Goal: Information Seeking & Learning: Learn about a topic

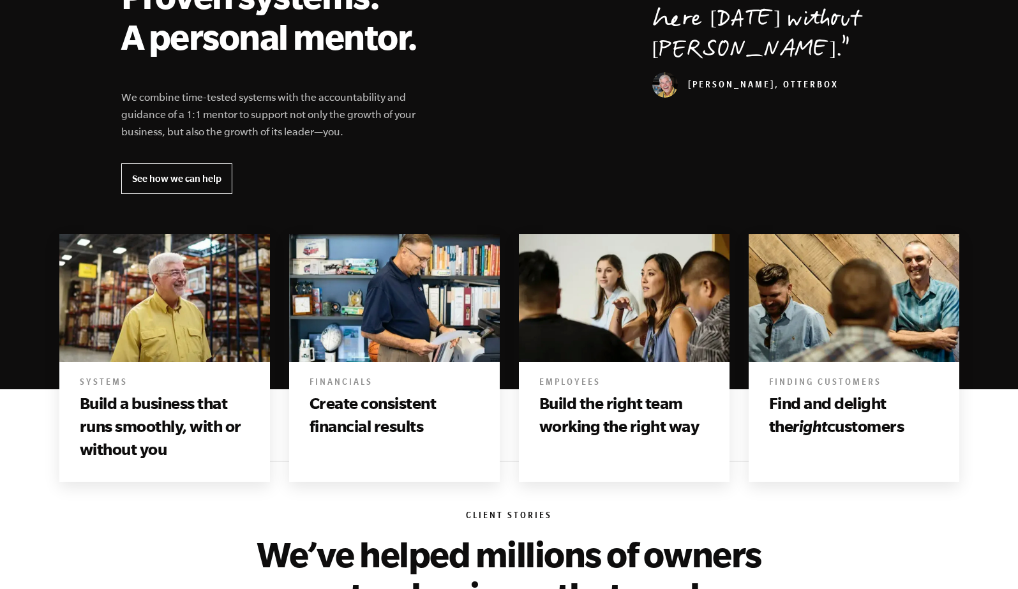
click at [377, 57] on h2 "Proven systems. A personal mentor." at bounding box center [277, 16] width 312 height 82
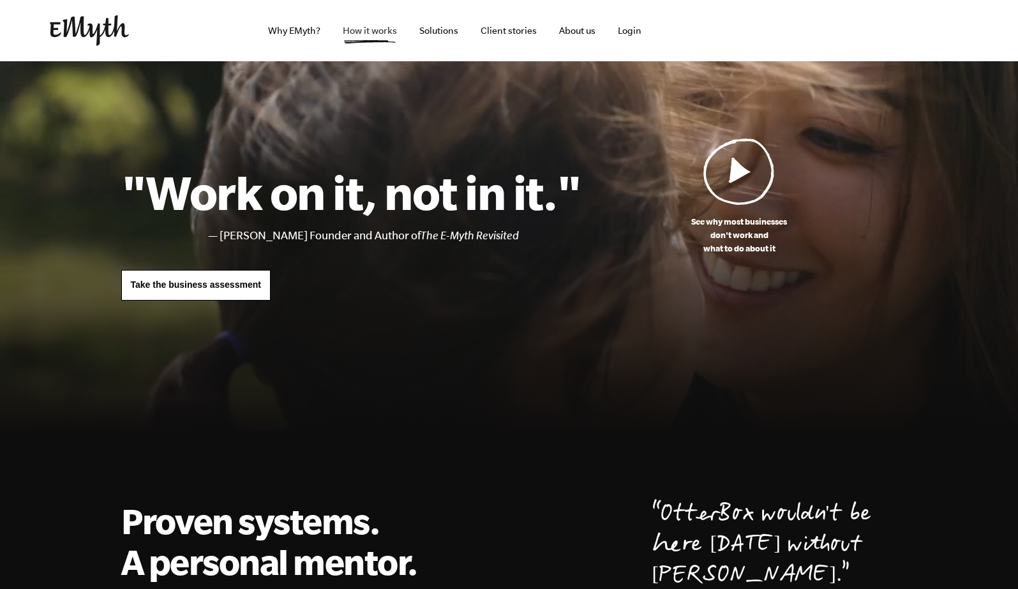
click at [380, 30] on link "How it works" at bounding box center [370, 30] width 75 height 61
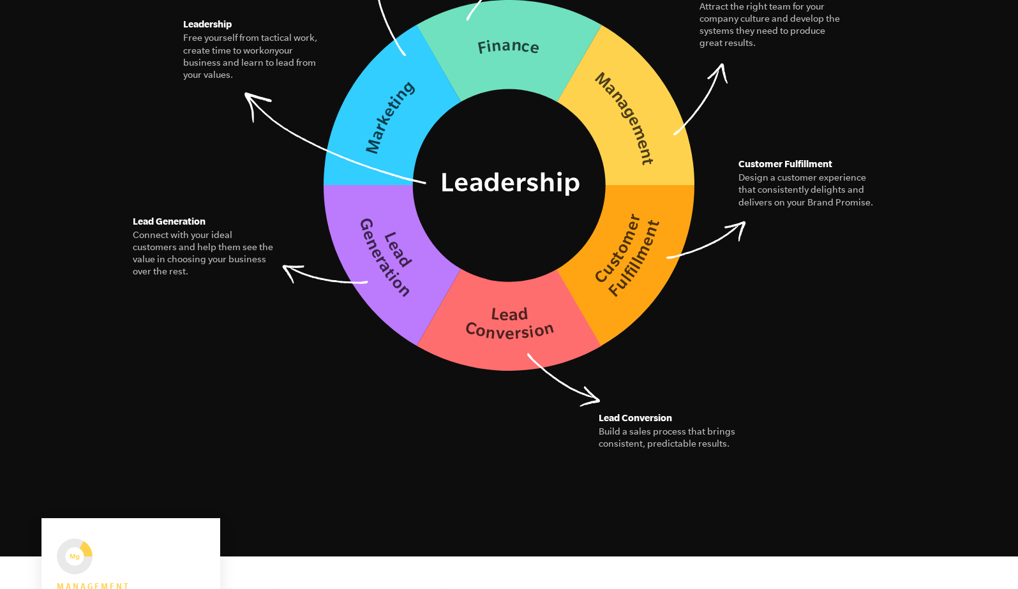
scroll to position [2016, 0]
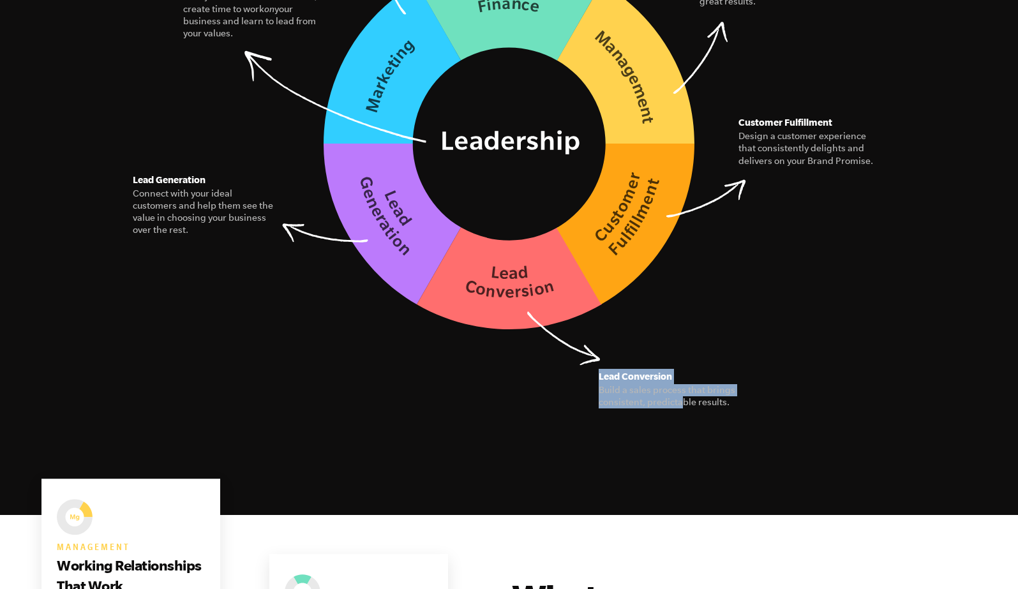
drag, startPoint x: 599, startPoint y: 340, endPoint x: 680, endPoint y: 384, distance: 92.3
click at [680, 384] on figure "Lead Conversion Build a sales process that brings consistent, predictable resul…" at bounding box center [670, 389] width 143 height 40
click at [735, 398] on section "The Seven Essential Systems Our model for building a business of interconnected…" at bounding box center [509, 39] width 1018 height 952
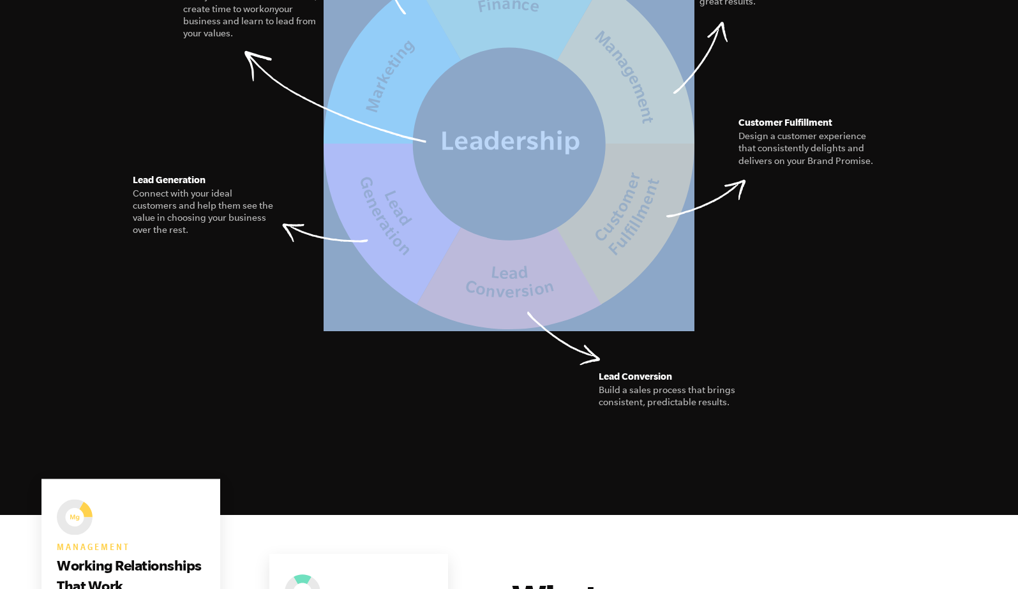
drag, startPoint x: 737, startPoint y: 399, endPoint x: 485, endPoint y: 278, distance: 280.1
click at [485, 278] on section "The Seven Essential Systems Our model for building a business of interconnected…" at bounding box center [509, 39] width 1018 height 952
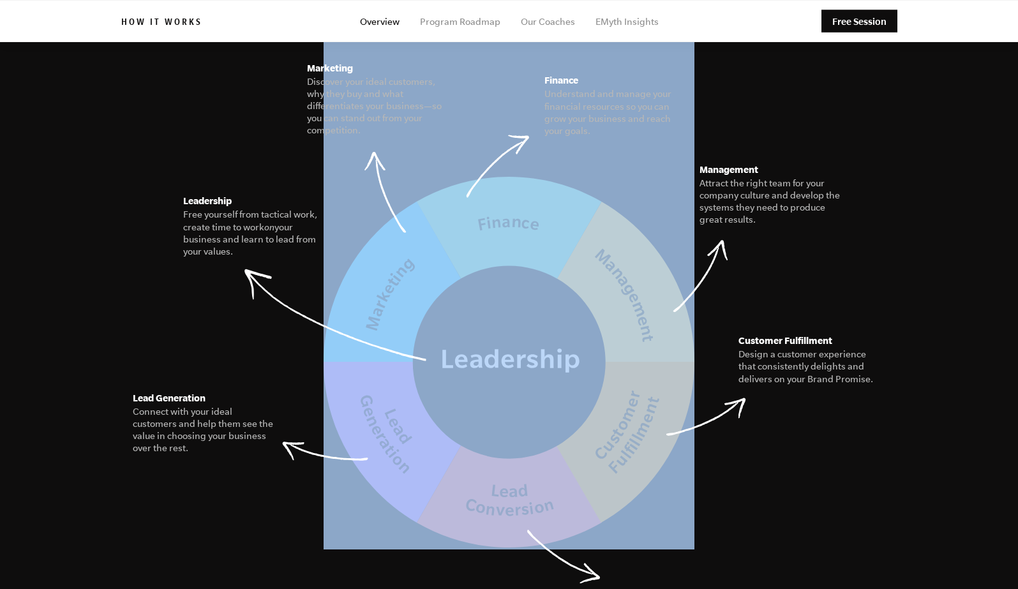
scroll to position [1797, 0]
click at [485, 282] on img at bounding box center [509, 362] width 371 height 372
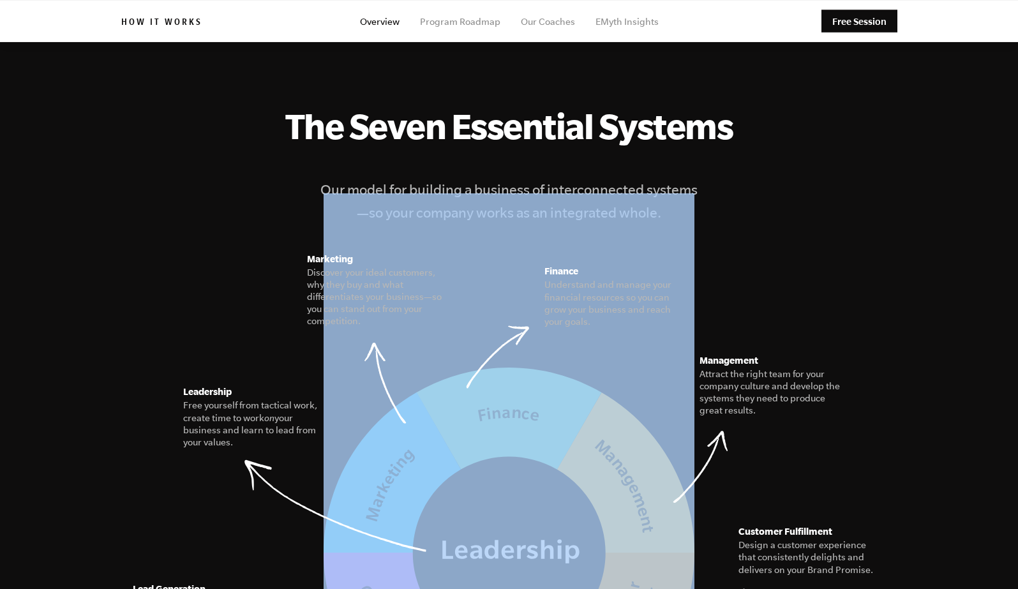
scroll to position [1499, 0]
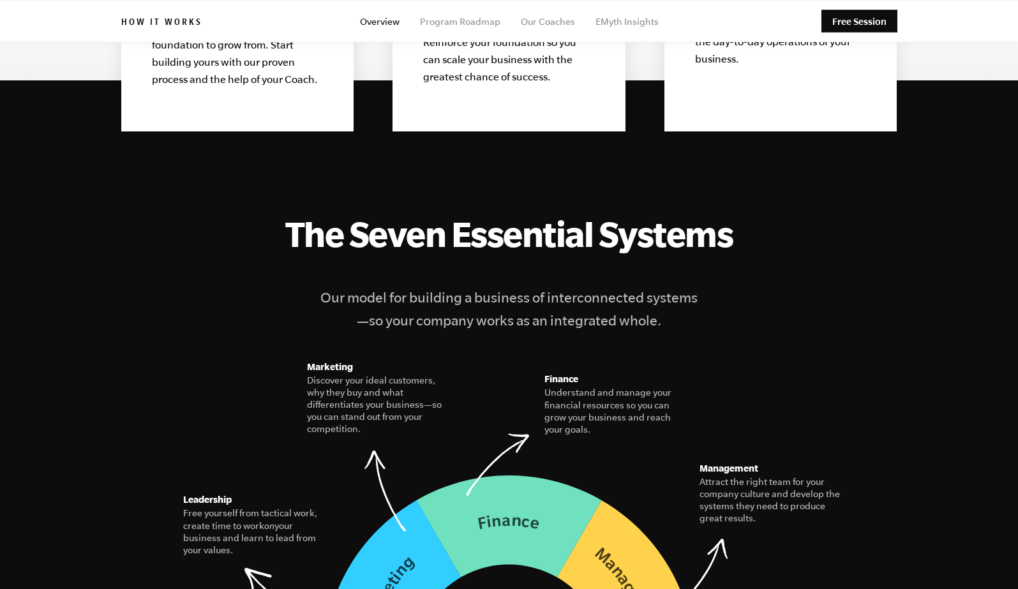
click at [537, 262] on figcaption "The Seven Essential Systems Our model for building a business of interconnected…" at bounding box center [509, 272] width 776 height 119
click at [536, 260] on figcaption "The Seven Essential Systems Our model for building a business of interconnected…" at bounding box center [509, 272] width 776 height 119
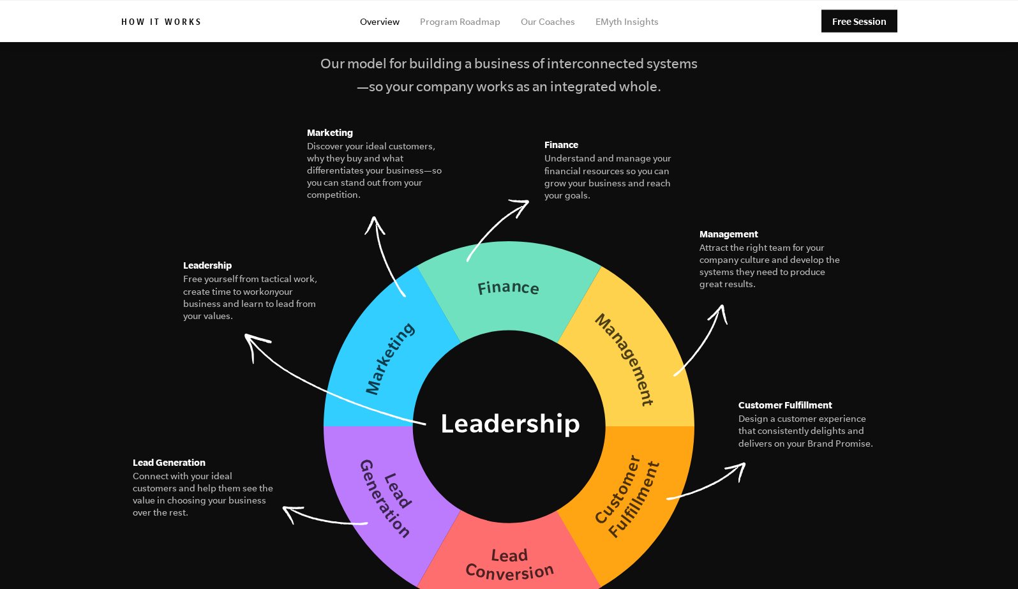
scroll to position [1724, 0]
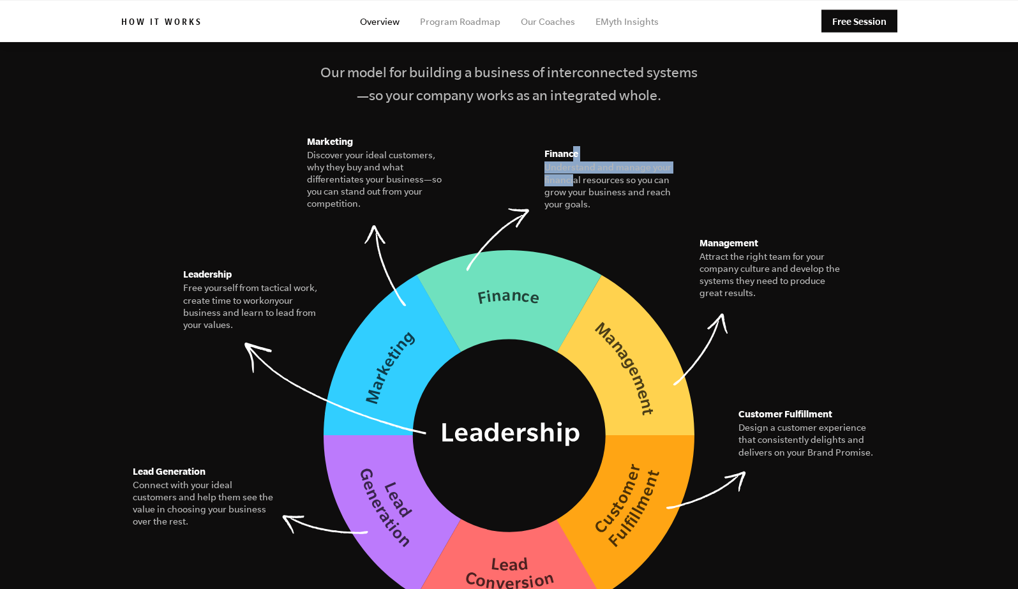
drag, startPoint x: 572, startPoint y: 138, endPoint x: 573, endPoint y: 155, distance: 17.2
click at [573, 157] on figure "Finance Understand and manage your financial resources so you can grow your bus…" at bounding box center [616, 178] width 143 height 64
click at [592, 186] on figcaption "Understand and manage your financial resources so you can grow your business an…" at bounding box center [616, 186] width 143 height 49
drag, startPoint x: 592, startPoint y: 186, endPoint x: 548, endPoint y: 136, distance: 66.5
click at [548, 146] on figure "Finance Understand and manage your financial resources so you can grow your bus…" at bounding box center [616, 178] width 143 height 64
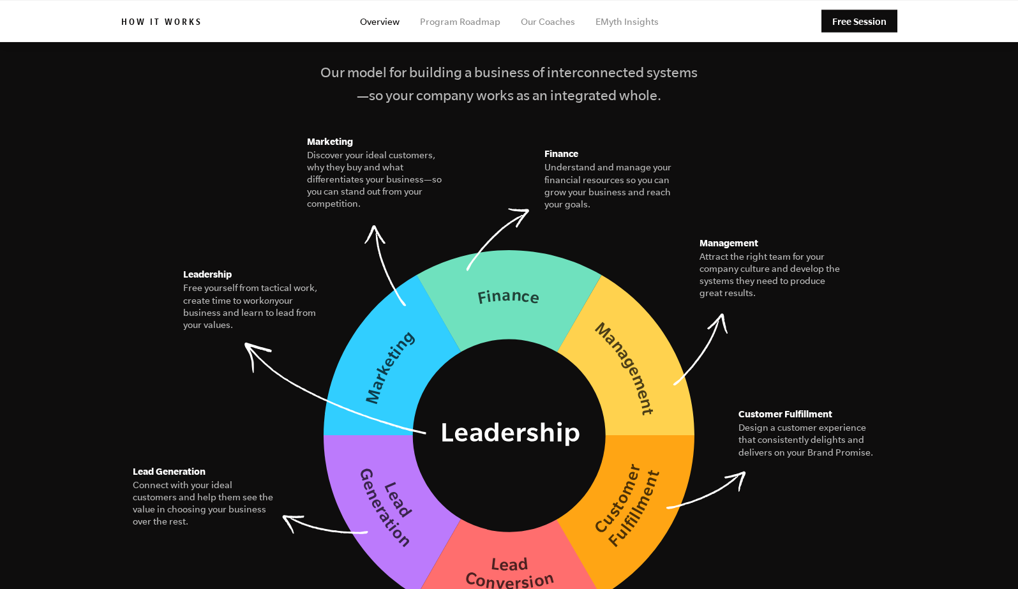
click at [588, 190] on figure "The Seven Essential Systems Our model for building a business of interconnected…" at bounding box center [509, 305] width 776 height 635
drag, startPoint x: 476, startPoint y: 212, endPoint x: 523, endPoint y: 223, distance: 49.1
click at [545, 211] on figure "Finance Understand and manage your financial resources so you can grow your bus…" at bounding box center [616, 178] width 143 height 64
drag, startPoint x: 523, startPoint y: 223, endPoint x: 502, endPoint y: 211, distance: 23.4
click at [545, 211] on figure "Finance Understand and manage your financial resources so you can grow your bus…" at bounding box center [616, 178] width 143 height 64
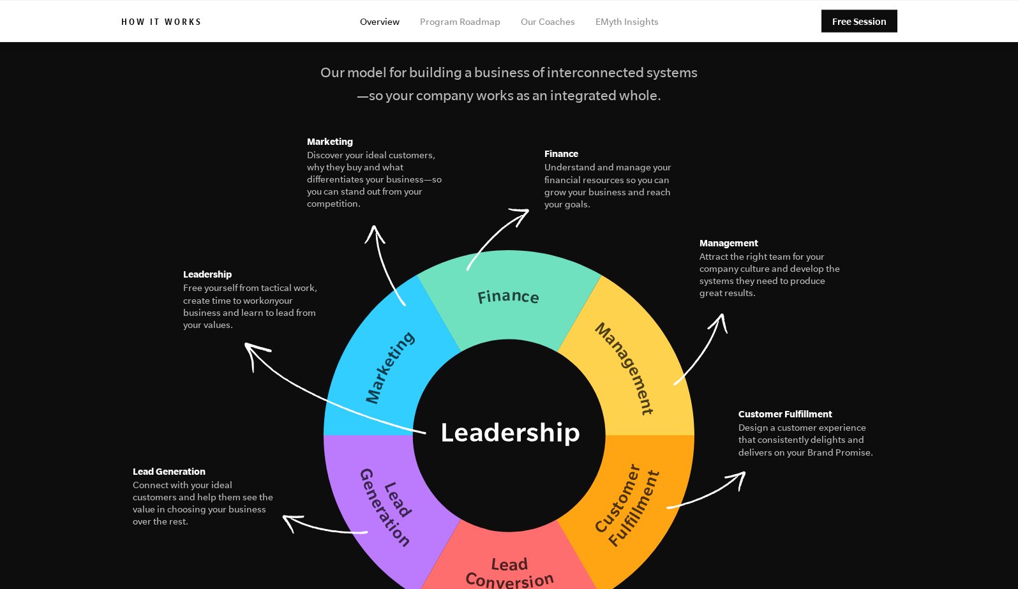
drag, startPoint x: 502, startPoint y: 211, endPoint x: 472, endPoint y: 207, distance: 30.9
click at [545, 209] on figure "Finance Understand and manage your financial resources so you can grow your bus…" at bounding box center [616, 178] width 143 height 64
drag, startPoint x: 541, startPoint y: 126, endPoint x: 586, endPoint y: 183, distance: 72.7
click at [589, 186] on figure "The Seven Essential Systems Our model for building a business of interconnected…" at bounding box center [509, 305] width 776 height 635
click at [615, 217] on figure "The Seven Essential Systems Our model for building a business of interconnected…" at bounding box center [509, 305] width 776 height 635
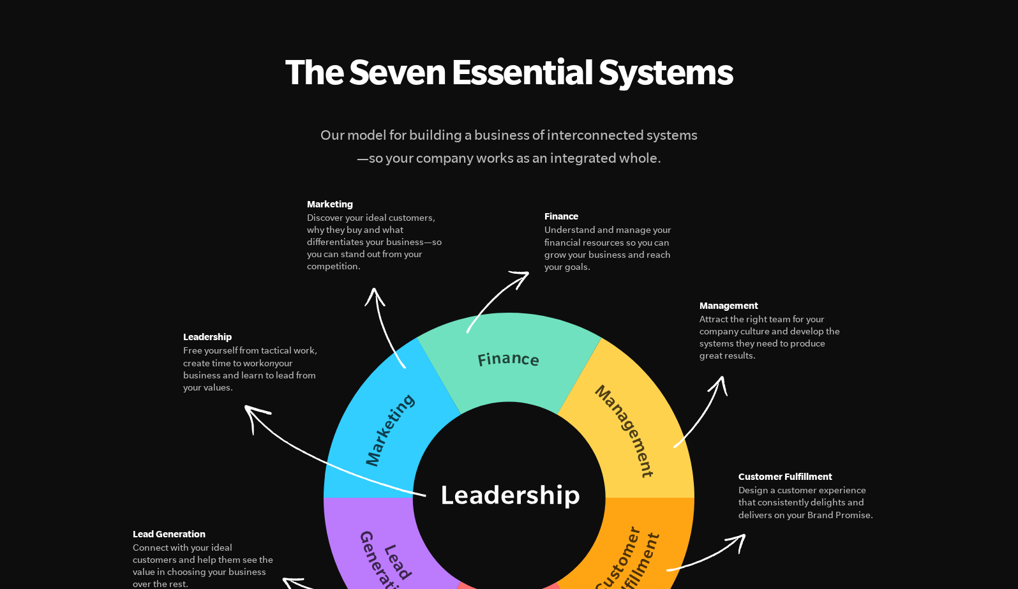
scroll to position [1673, 0]
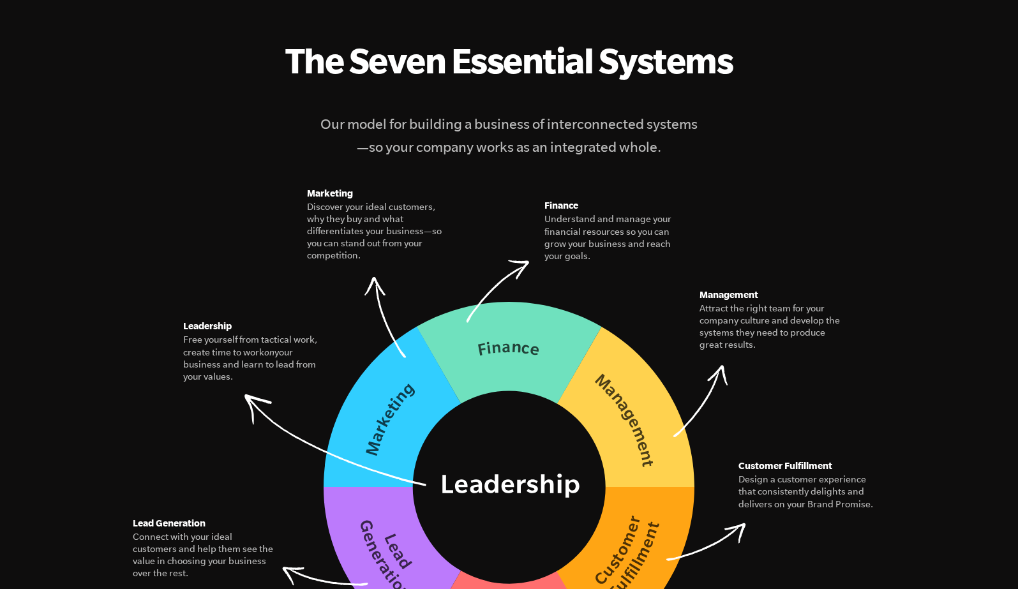
click at [806, 419] on figure "The Seven Essential Systems Our model for building a business of interconnected…" at bounding box center [509, 357] width 776 height 635
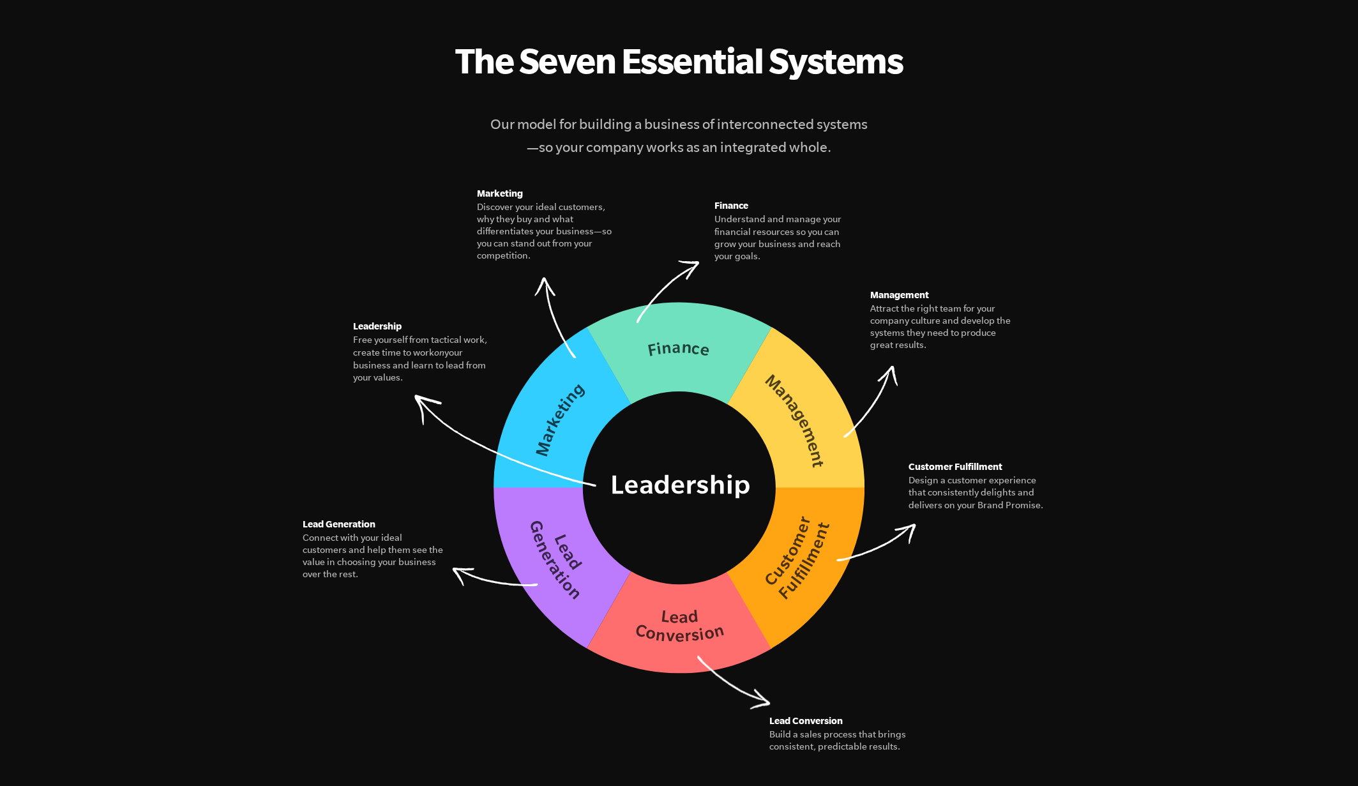
drag, startPoint x: 696, startPoint y: 176, endPoint x: 824, endPoint y: 274, distance: 161.1
click at [825, 274] on figure "The Seven Essential Systems Our model for building a business of interconnected…" at bounding box center [679, 357] width 776 height 635
click at [774, 243] on figure "The Seven Essential Systems Our model for building a business of interconnected…" at bounding box center [679, 357] width 776 height 635
click at [755, 220] on figcaption "Understand and manage your financial resources so you can grow your business an…" at bounding box center [785, 237] width 143 height 49
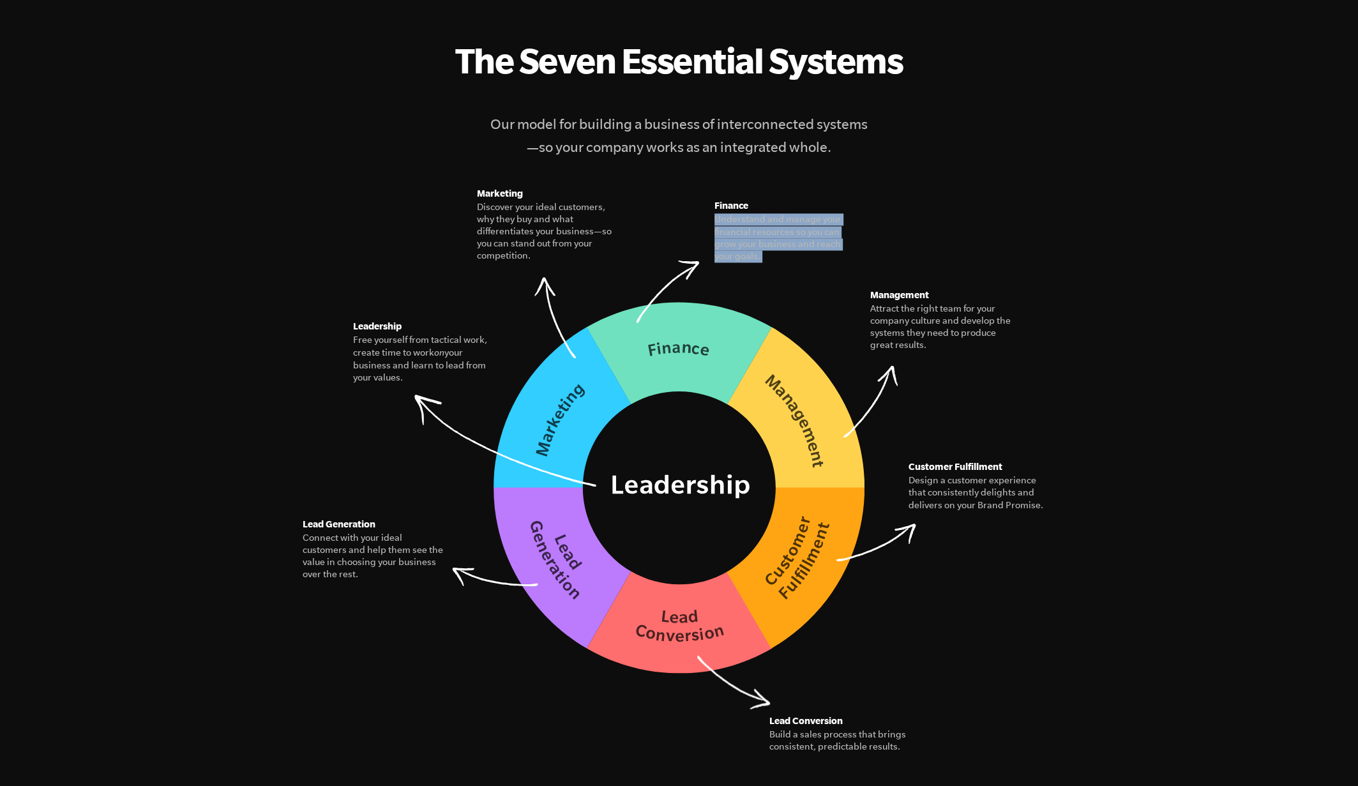
click at [755, 220] on figcaption "Understand and manage your financial resources so you can grow your business an…" at bounding box center [785, 237] width 143 height 49
click at [921, 312] on figcaption "Attract the right team for your company culture and develop the systems they ne…" at bounding box center [940, 327] width 143 height 49
click at [951, 328] on figure "The Seven Essential Systems Our model for building a business of interconnected…" at bounding box center [679, 357] width 776 height 635
drag, startPoint x: 931, startPoint y: 328, endPoint x: 873, endPoint y: 255, distance: 93.1
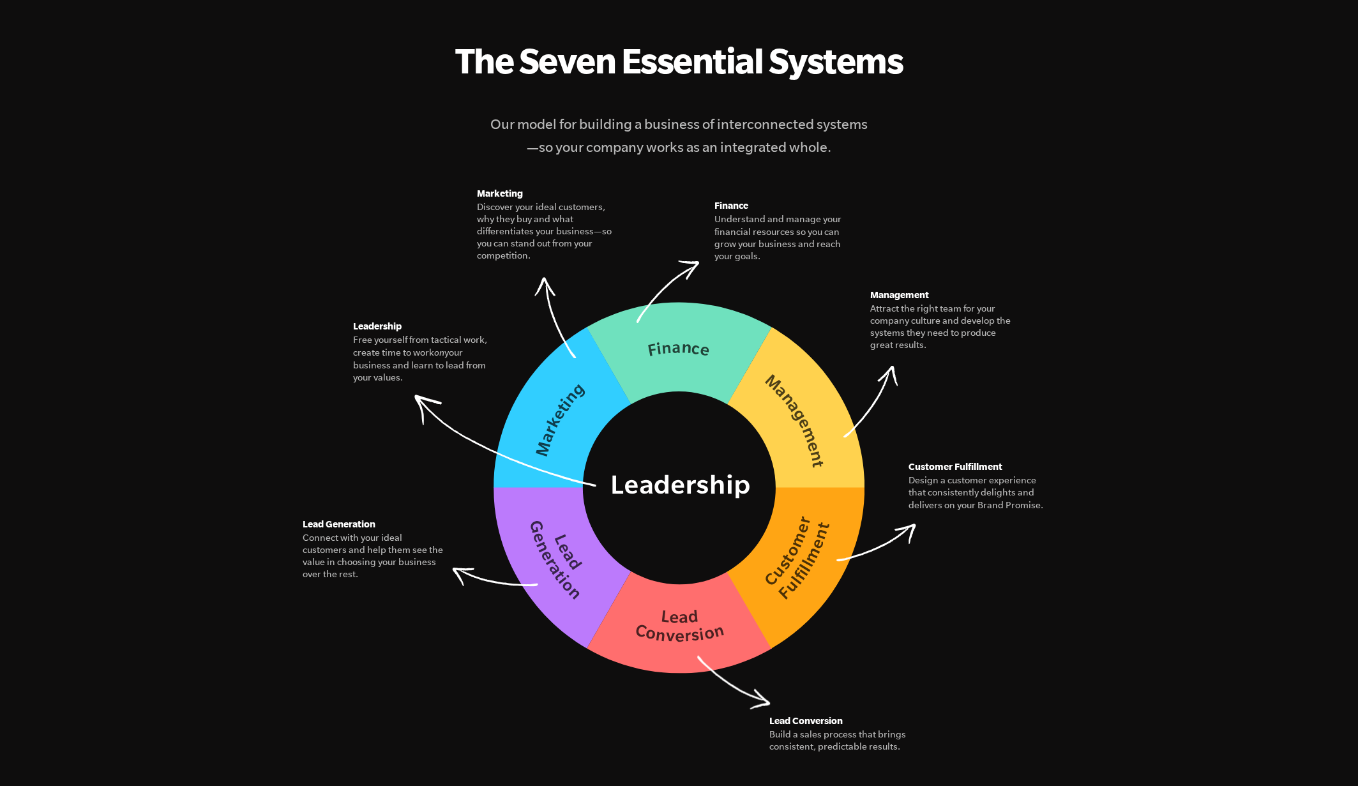
click at [873, 255] on figure "The Seven Essential Systems Our model for building a business of interconnected…" at bounding box center [679, 357] width 776 height 635
click at [984, 234] on figure "The Seven Essential Systems Our model for building a business of interconnected…" at bounding box center [679, 357] width 776 height 635
click at [869, 352] on figure "Management Attract the right team for your company culture and develop the syst…" at bounding box center [940, 319] width 143 height 64
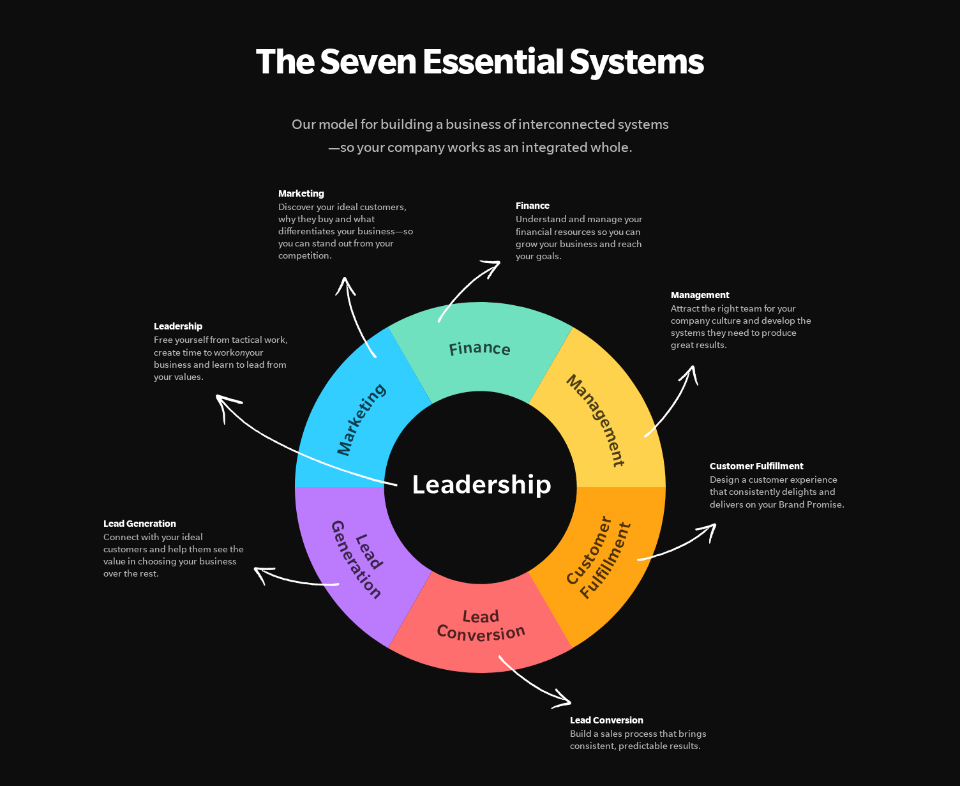
click at [527, 451] on img at bounding box center [480, 487] width 371 height 372
click at [509, 466] on img at bounding box center [480, 487] width 371 height 372
drag, startPoint x: 675, startPoint y: 402, endPoint x: 691, endPoint y: 388, distance: 21.3
click at [691, 352] on figure "Management Attract the right team for your company culture and develop the syst…" at bounding box center [742, 319] width 143 height 64
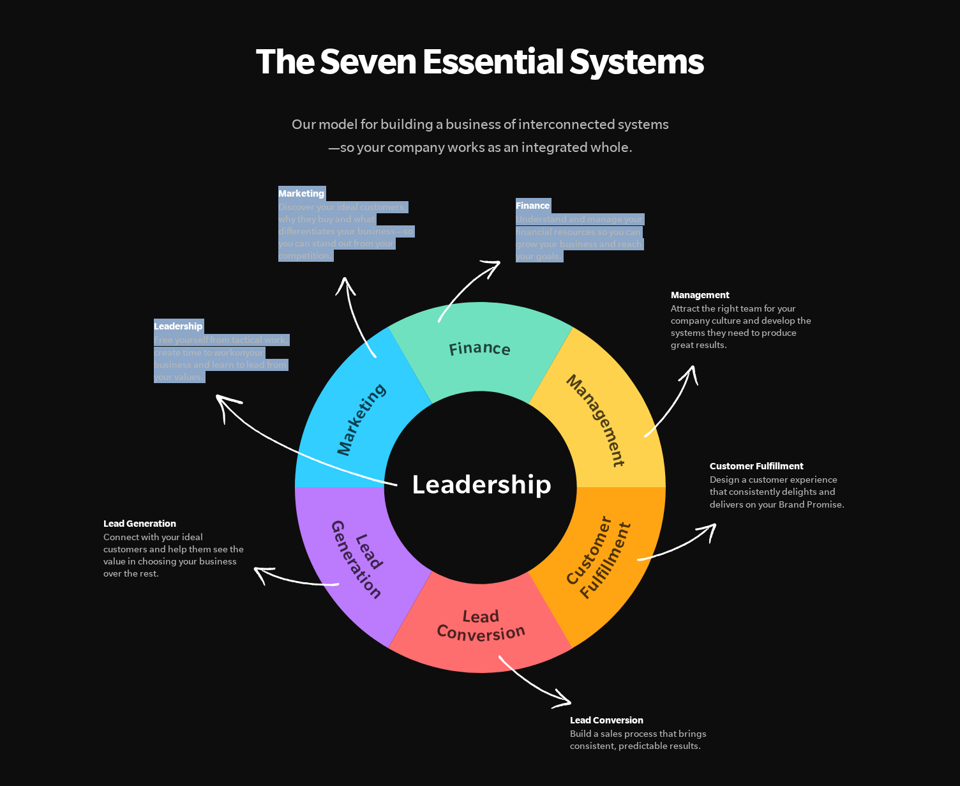
drag, startPoint x: 681, startPoint y: 359, endPoint x: 716, endPoint y: 372, distance: 36.8
click at [716, 372] on figure "The Seven Essential Systems Our model for building a business of interconnected…" at bounding box center [480, 357] width 776 height 635
click at [656, 493] on img at bounding box center [480, 487] width 371 height 372
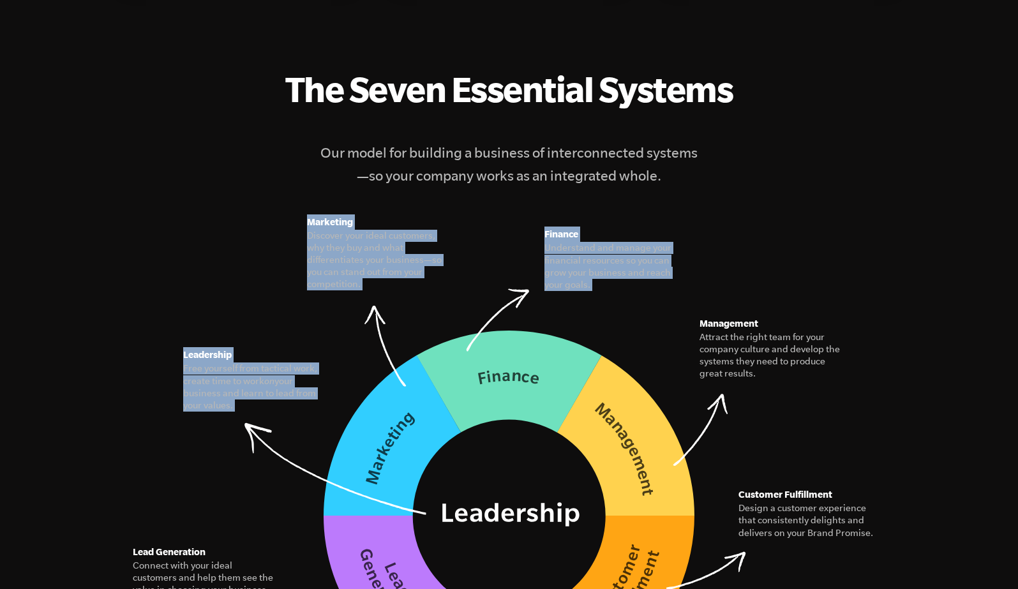
scroll to position [1764, 0]
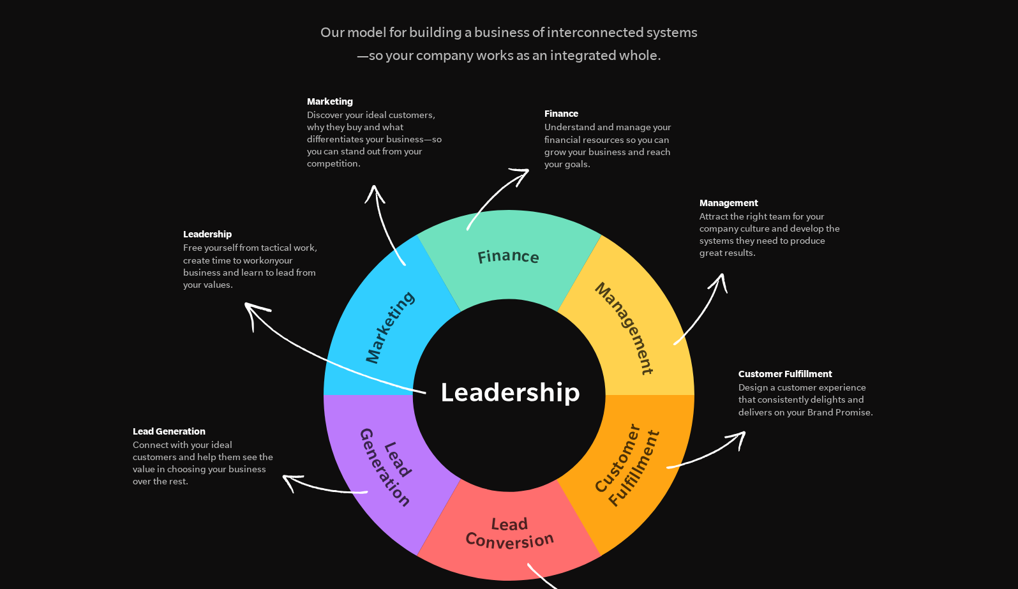
click at [758, 305] on figure "The Seven Essential Systems Our model for building a business of interconnected…" at bounding box center [509, 265] width 776 height 635
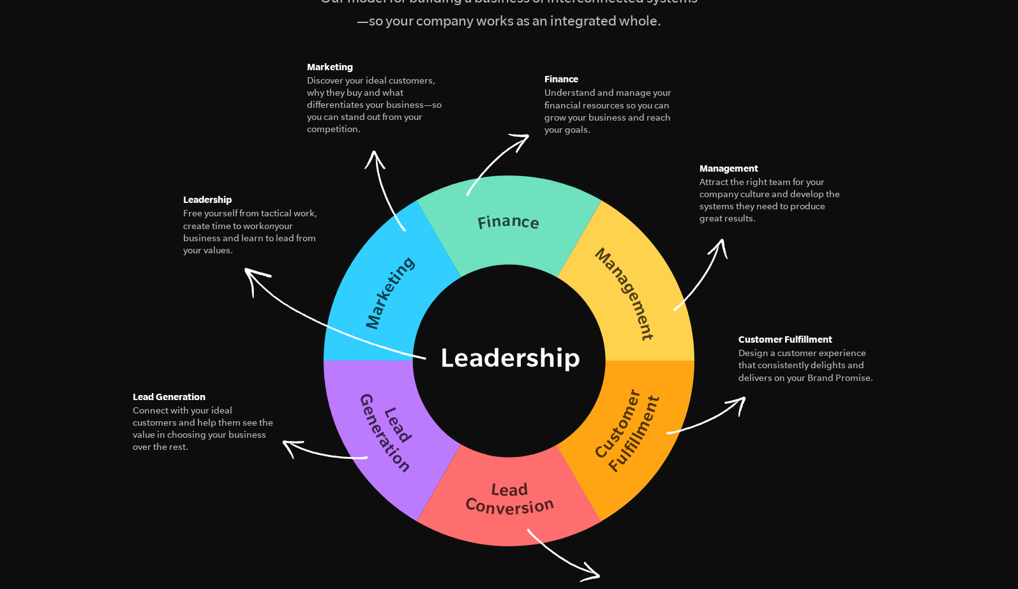
scroll to position [1803, 0]
